Goal: Find contact information: Find contact information

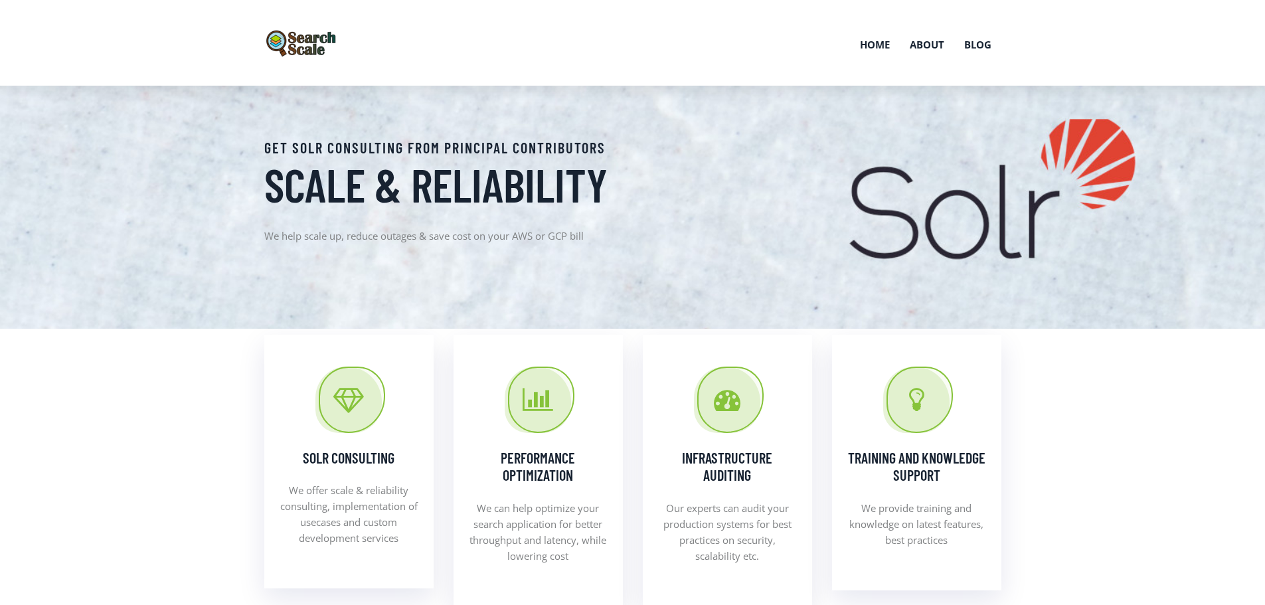
scroll to position [1198, 0]
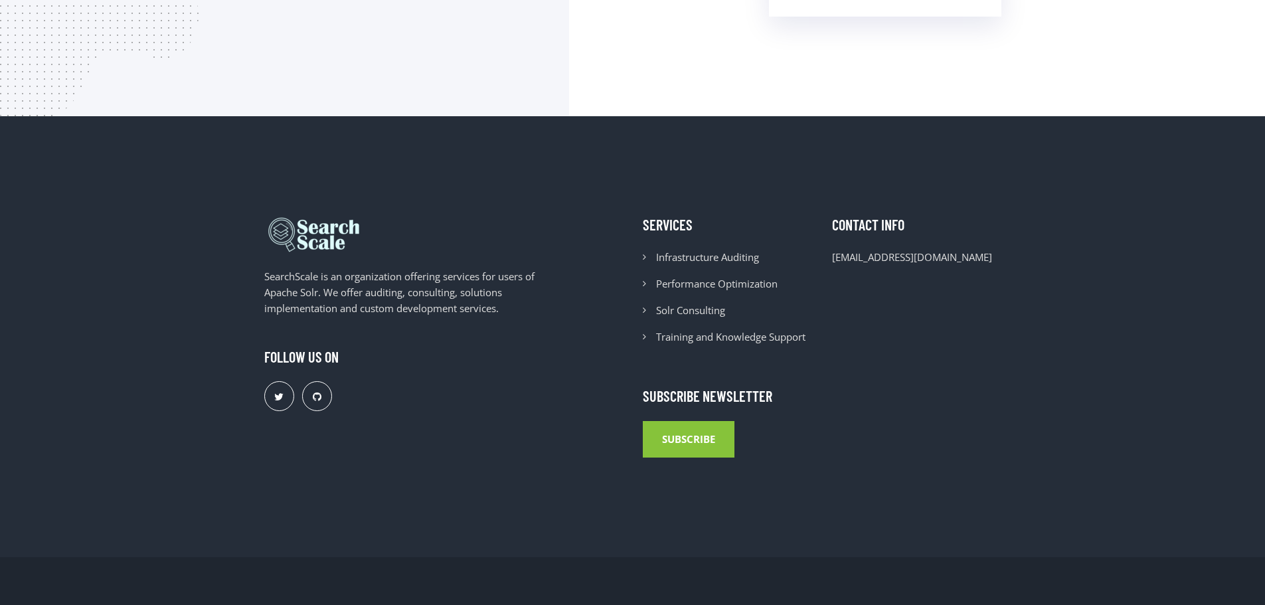
drag, startPoint x: 1034, startPoint y: 261, endPoint x: 1022, endPoint y: 260, distance: 12.6
click at [1034, 260] on div "SearchScale is an organization offering services for users of Apache Solr. We o…" at bounding box center [632, 336] width 1265 height 441
copy div "Performance Optimization Solr Consulting Training and Knowledge Support Contact…"
drag, startPoint x: 985, startPoint y: 261, endPoint x: 797, endPoint y: 265, distance: 187.9
click at [797, 265] on div "Services Infrastructure Auditing Performance Optimization Solr Consulting Train…" at bounding box center [822, 337] width 378 height 242
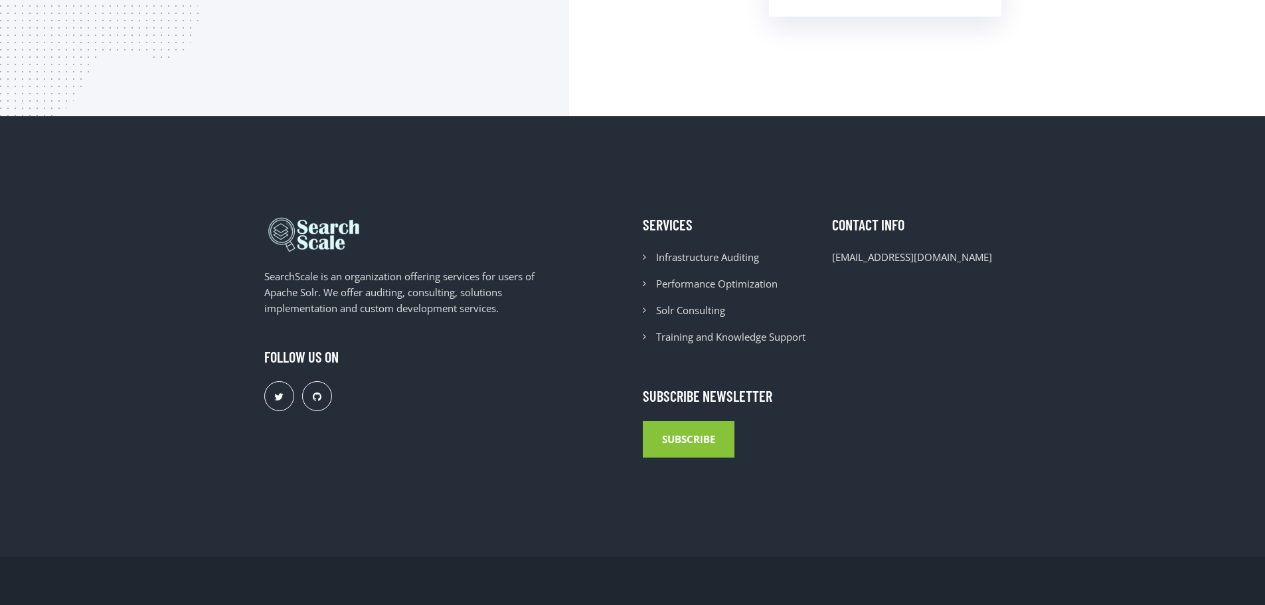
click at [1004, 291] on div "Contact Info [EMAIL_ADDRESS][DOMAIN_NAME]" at bounding box center [916, 285] width 189 height 139
click at [967, 251] on li "[EMAIL_ADDRESS][DOMAIN_NAME]" at bounding box center [916, 257] width 169 height 16
copy li "o@[DOMAIN_NAME]"
drag, startPoint x: 951, startPoint y: 250, endPoint x: 835, endPoint y: 254, distance: 116.9
click at [835, 254] on li "[EMAIL_ADDRESS][DOMAIN_NAME]" at bounding box center [916, 257] width 169 height 16
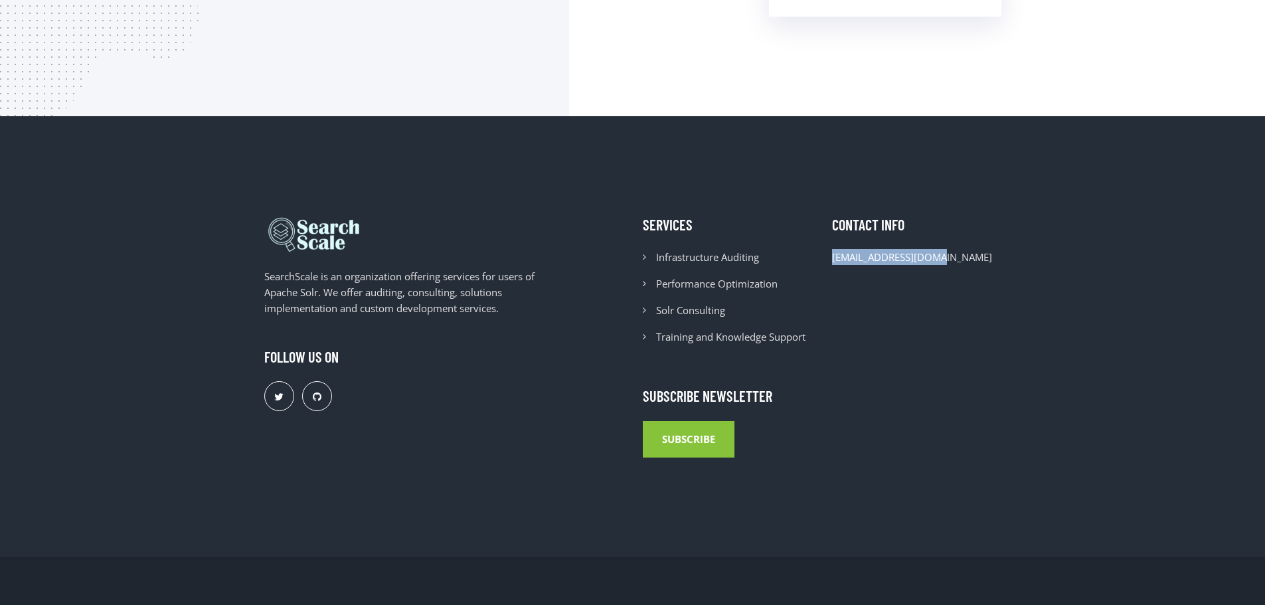
copy li "[EMAIL_ADDRESS][DOMAIN_NAME]"
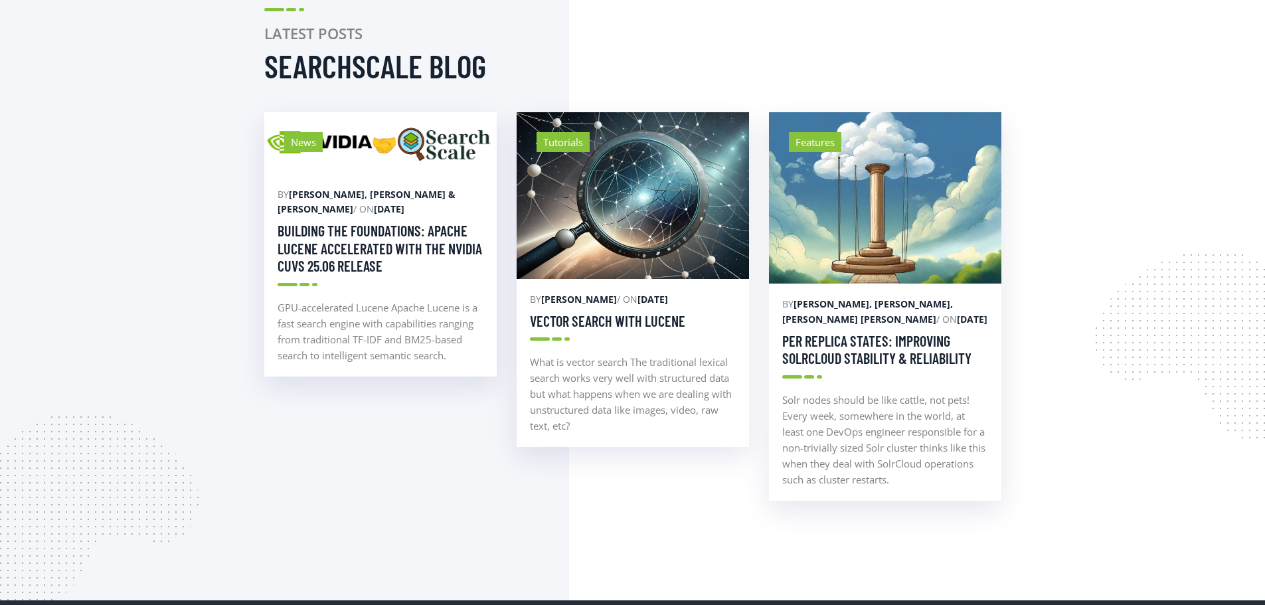
scroll to position [224, 0]
